Goal: Information Seeking & Learning: Learn about a topic

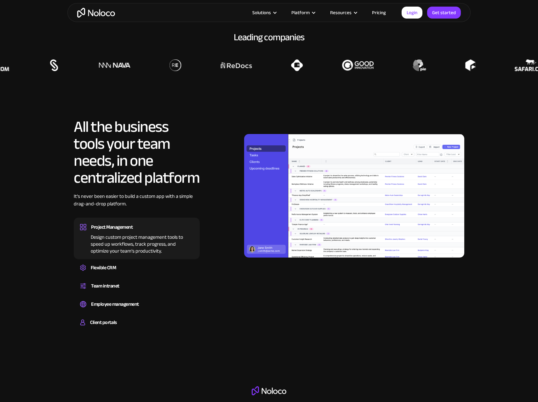
scroll to position [570, 0]
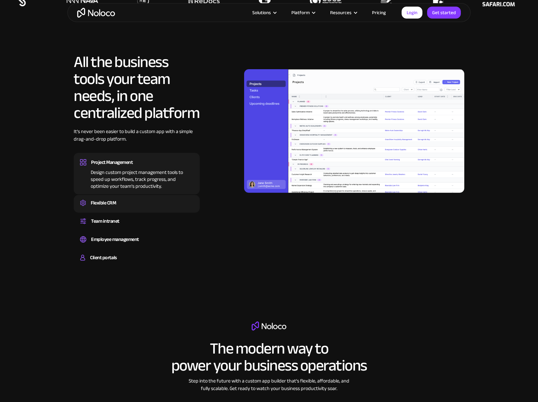
click at [150, 206] on div "Flexible CRM" at bounding box center [136, 202] width 113 height 9
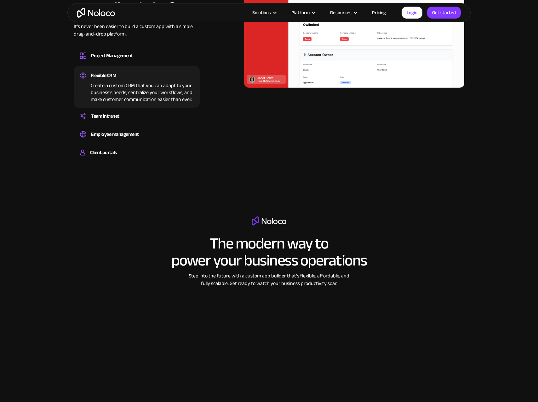
scroll to position [708, 0]
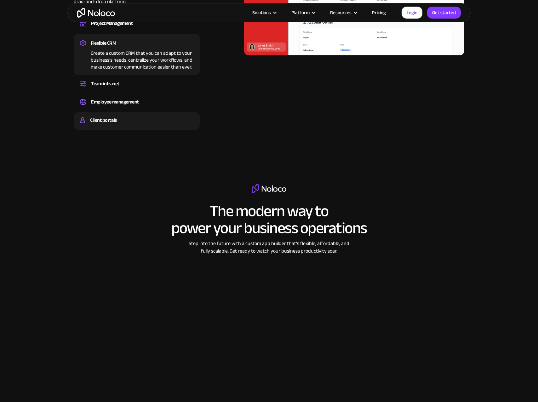
click at [133, 122] on div "Client portals" at bounding box center [136, 120] width 113 height 9
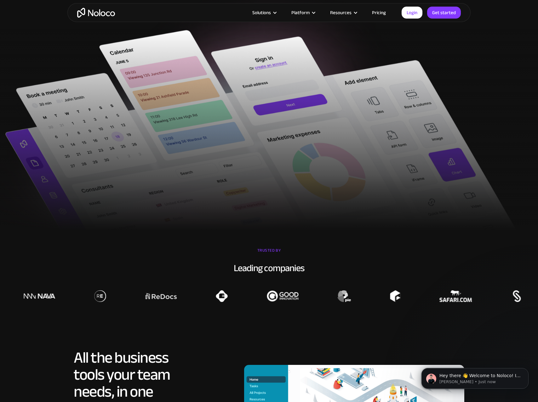
scroll to position [0, 0]
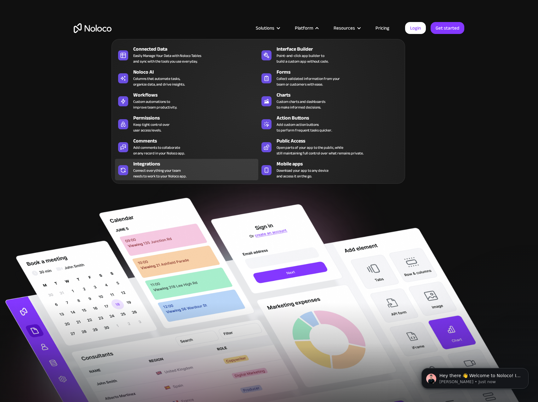
click at [167, 162] on div "Integrations" at bounding box center [197, 164] width 128 height 8
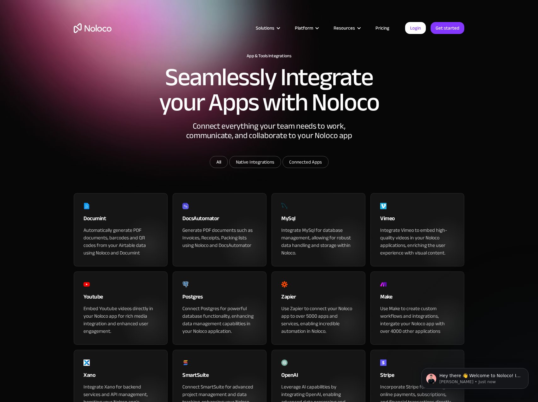
scroll to position [108, 0]
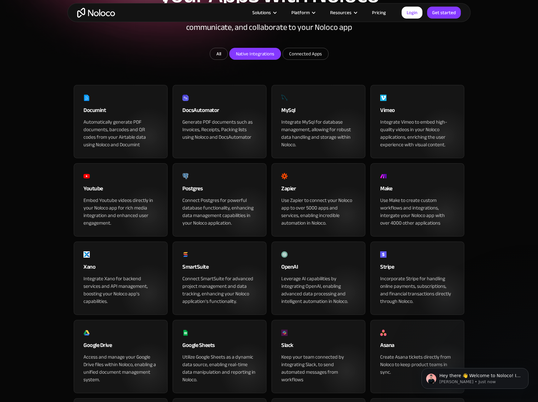
click at [252, 59] on input "Native Integrations" at bounding box center [254, 53] width 51 height 11
checkbox input "true"
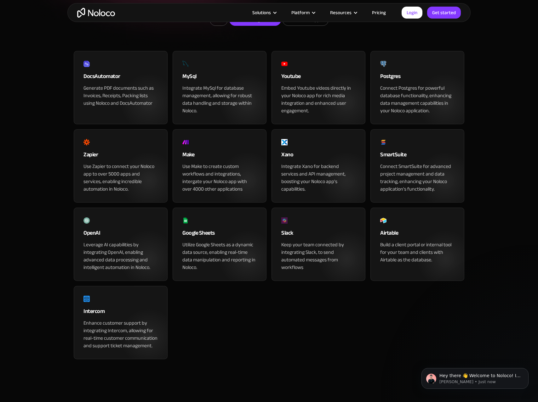
scroll to position [0, 0]
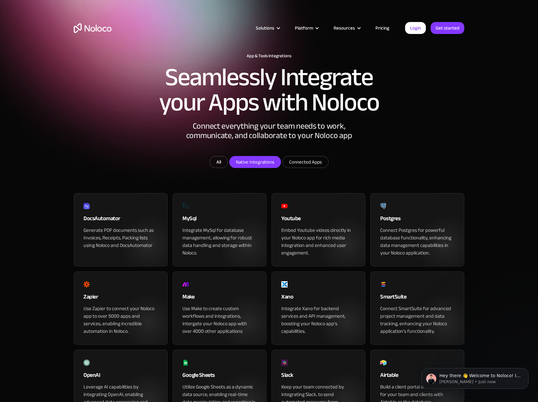
click at [385, 28] on link "Pricing" at bounding box center [382, 28] width 30 height 8
